Goal: Book appointment/travel/reservation

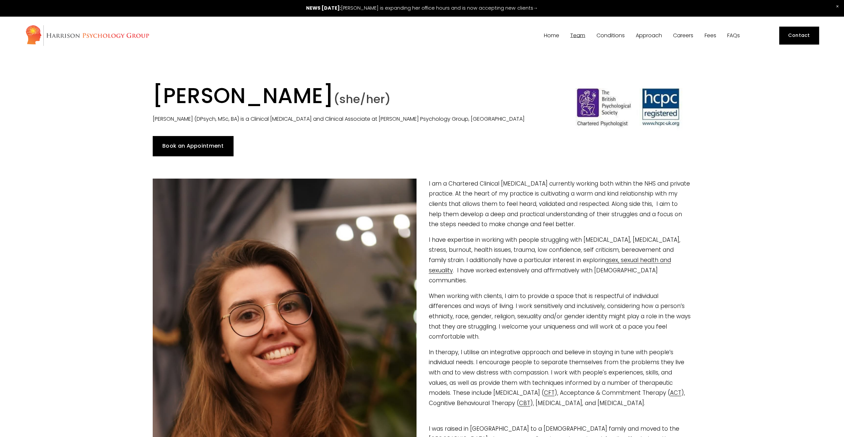
click at [197, 146] on link "Book an Appointment" at bounding box center [193, 146] width 81 height 20
